Goal: Navigation & Orientation: Find specific page/section

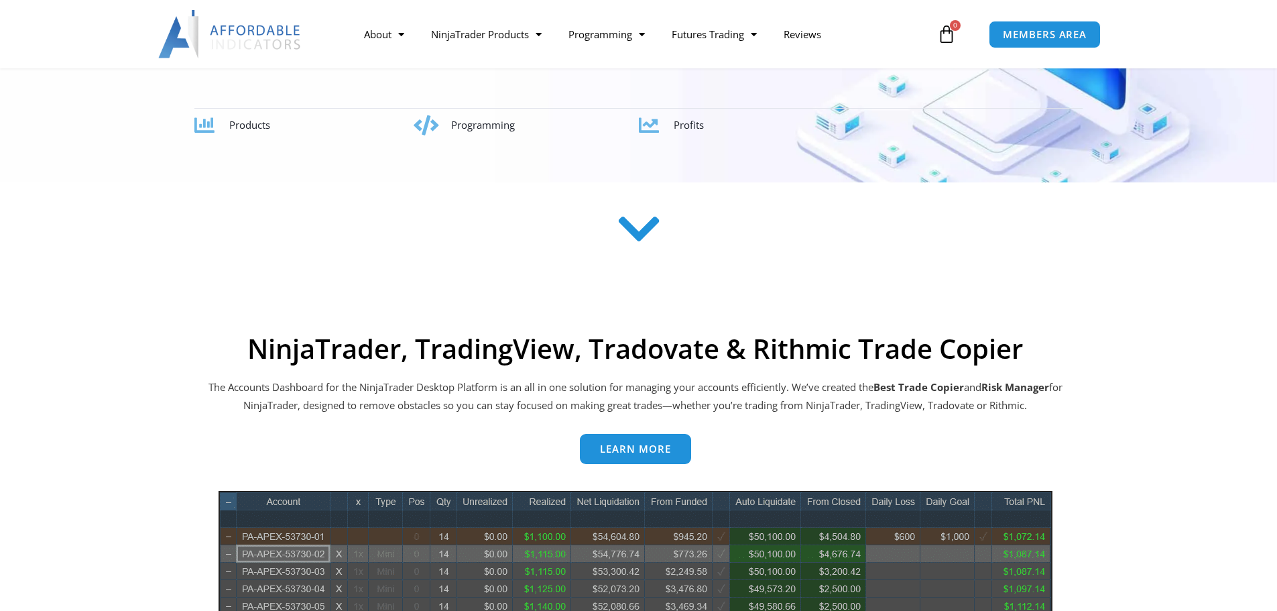
click at [654, 225] on icon at bounding box center [639, 229] width 48 height 48
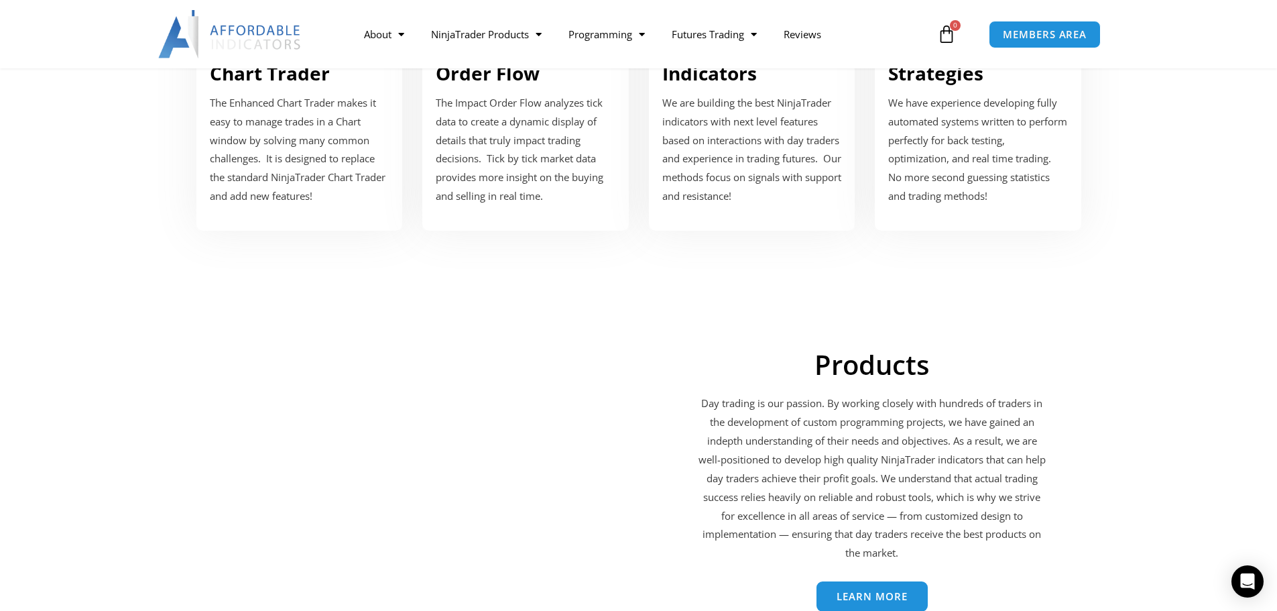
scroll to position [1814, 0]
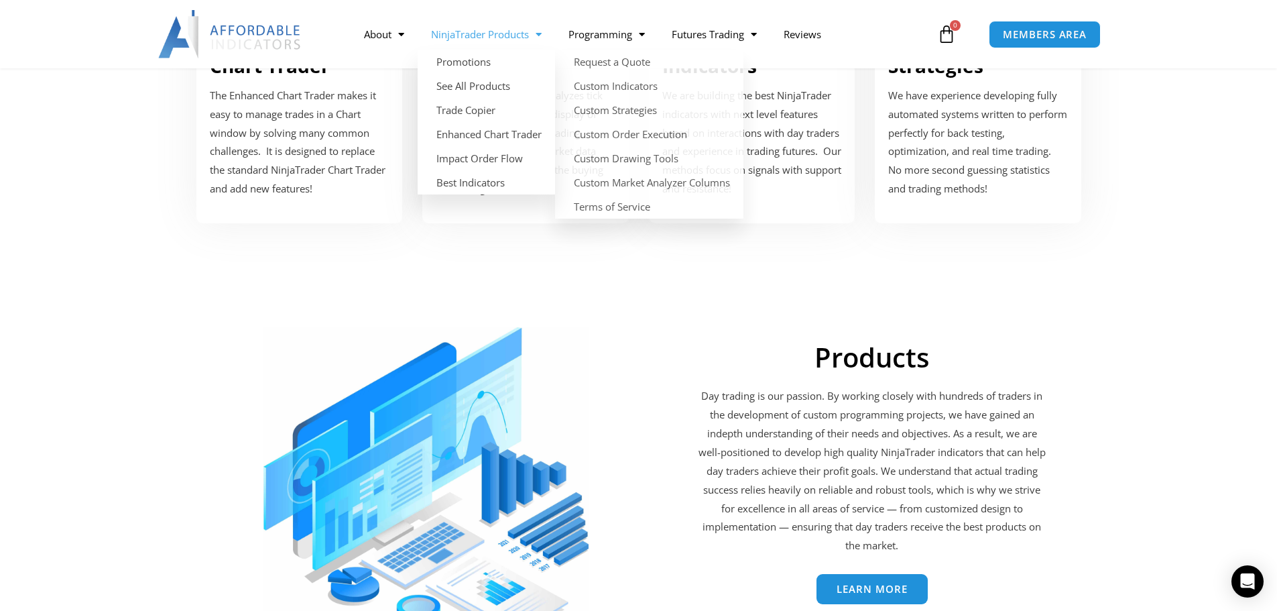
click at [515, 35] on link "NinjaTrader Products" at bounding box center [486, 34] width 137 height 31
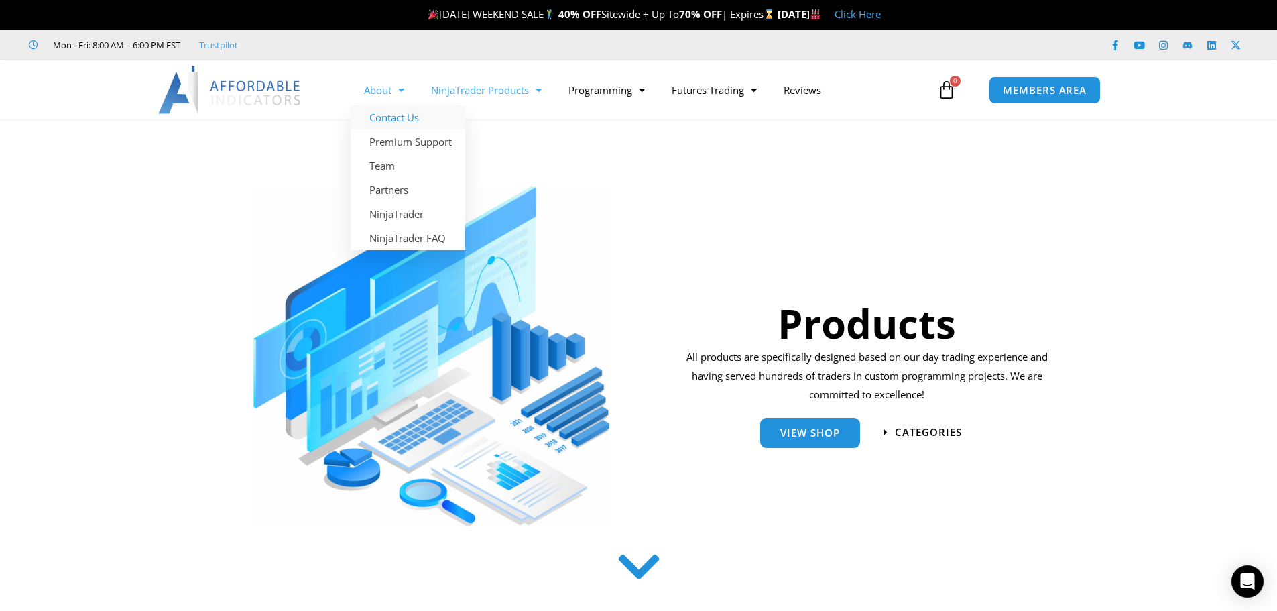
click at [404, 121] on link "Contact Us" at bounding box center [408, 117] width 115 height 24
